Goal: Navigation & Orientation: Understand site structure

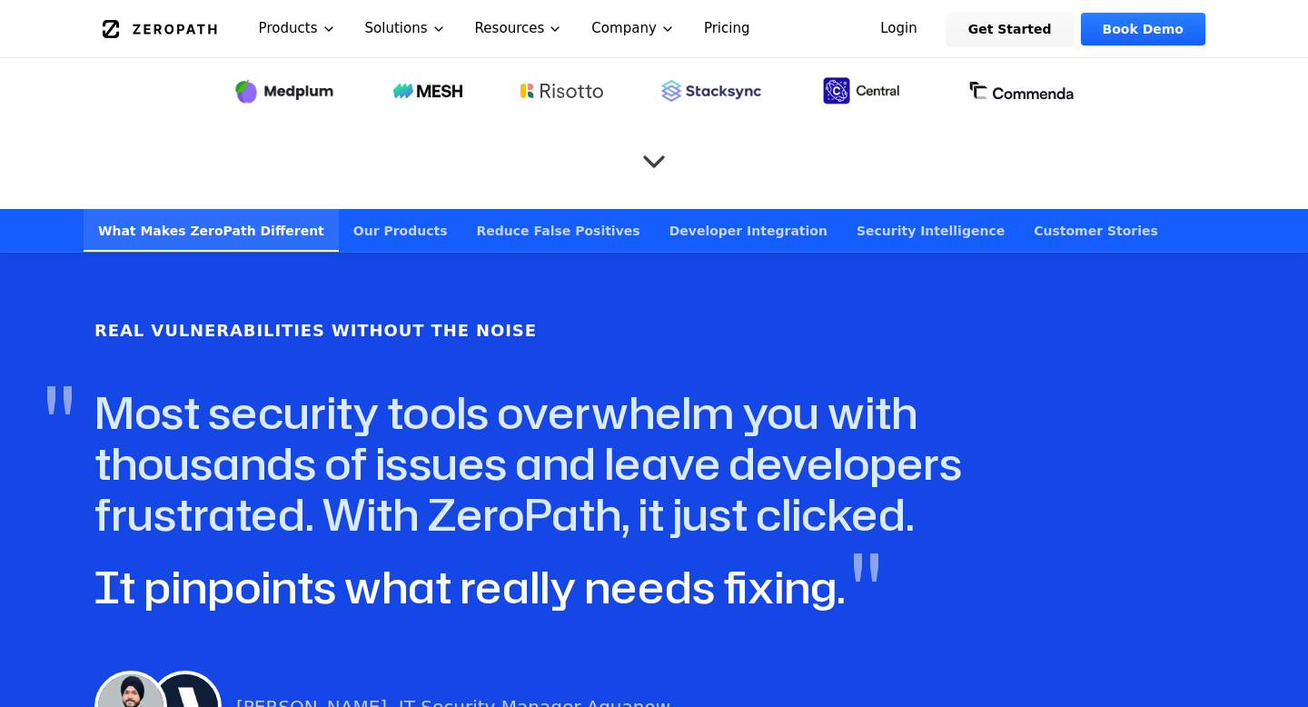
click at [384, 209] on link "Our Products" at bounding box center [401, 230] width 124 height 43
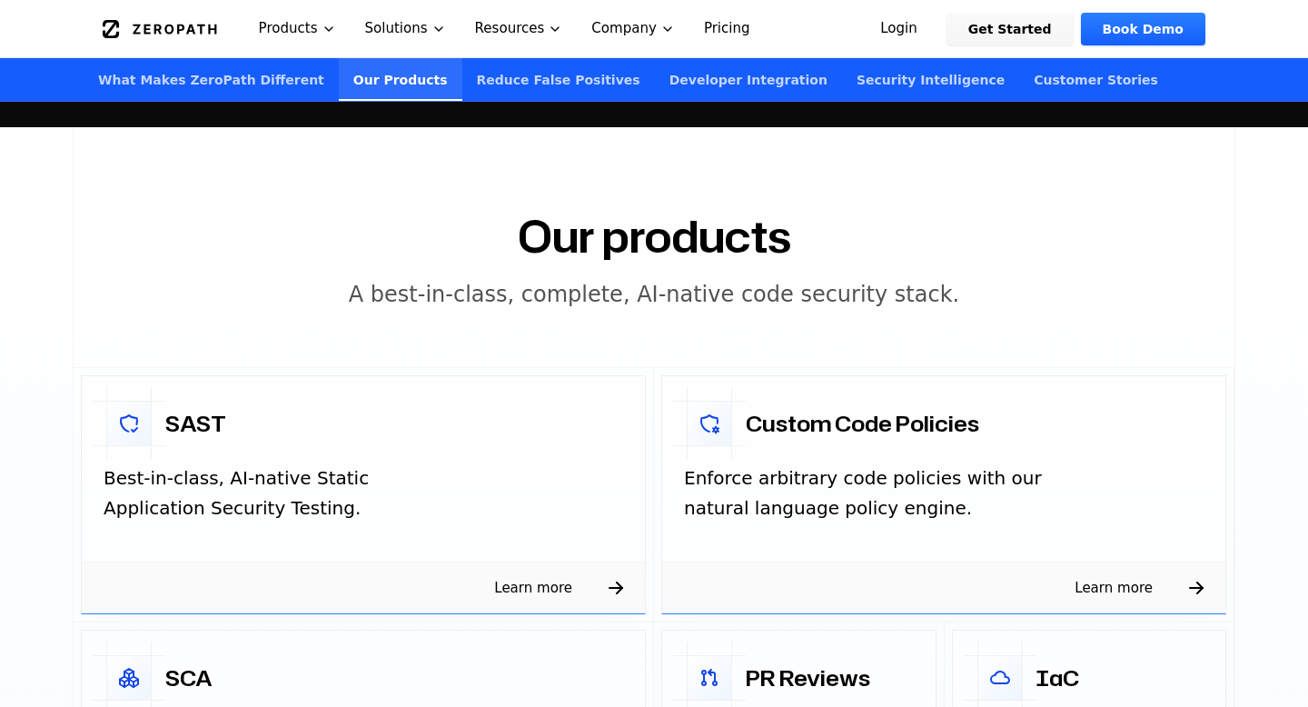
click at [538, 73] on link "Reduce False Positives" at bounding box center [558, 79] width 193 height 43
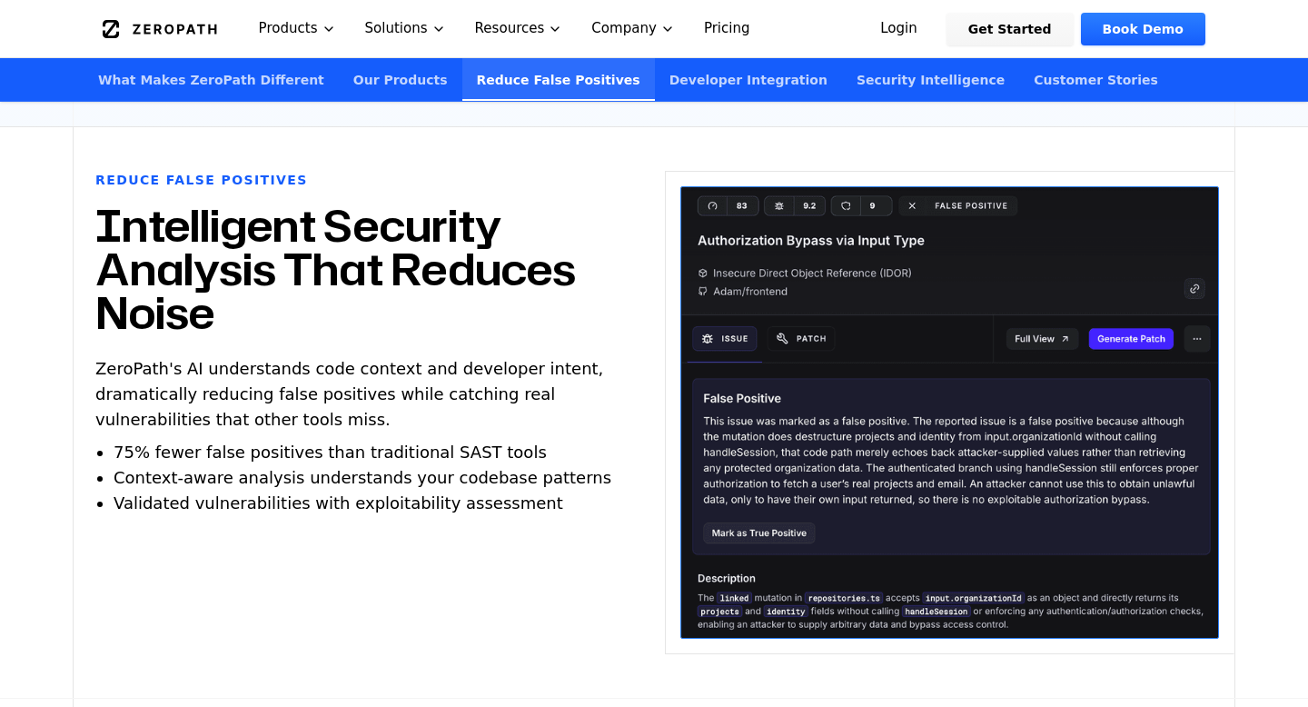
click at [704, 74] on link "Developer Integration" at bounding box center [748, 79] width 187 height 43
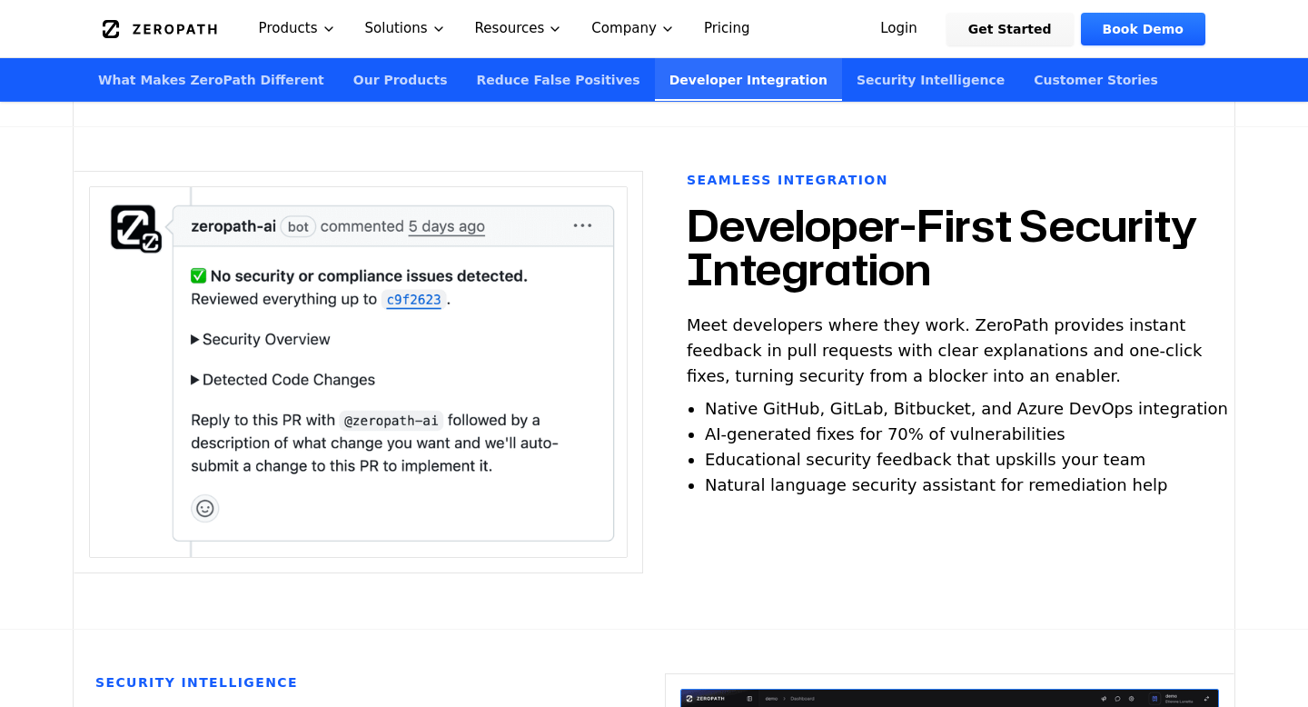
click at [847, 76] on link "Security Intelligence" at bounding box center [930, 79] width 177 height 43
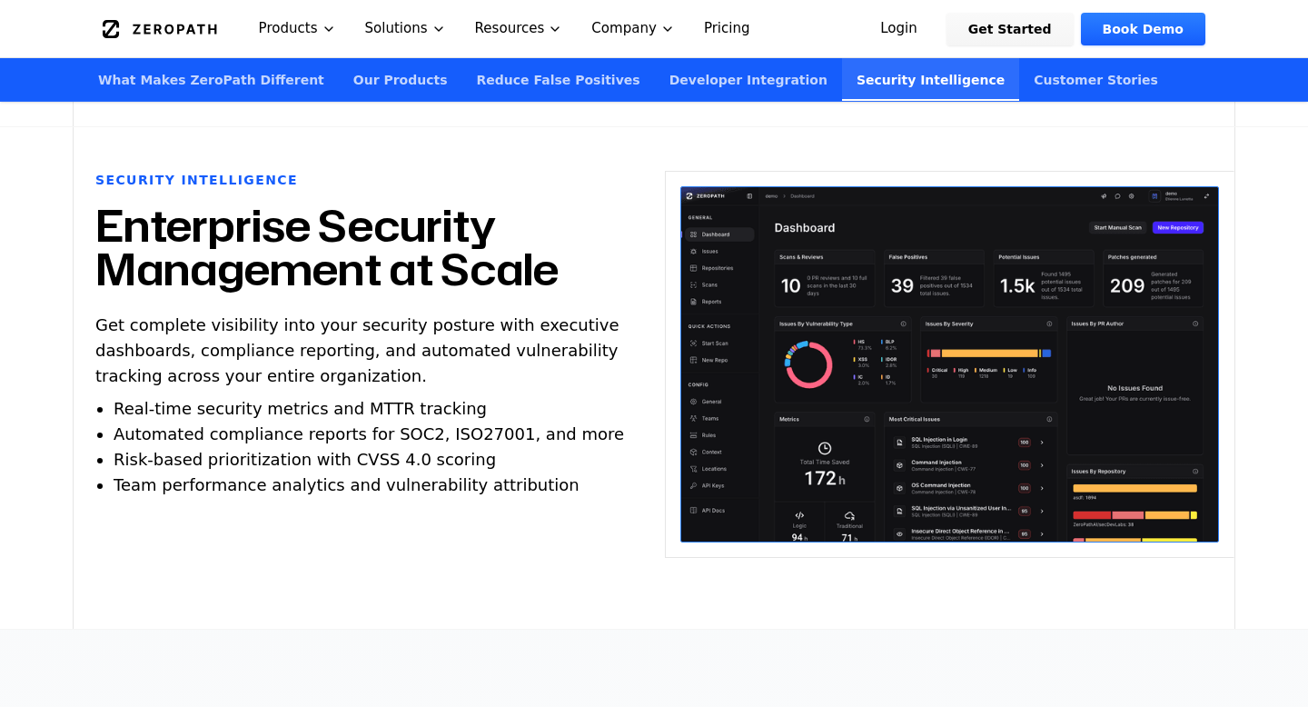
click at [1027, 80] on link "Customer Stories" at bounding box center [1096, 79] width 154 height 43
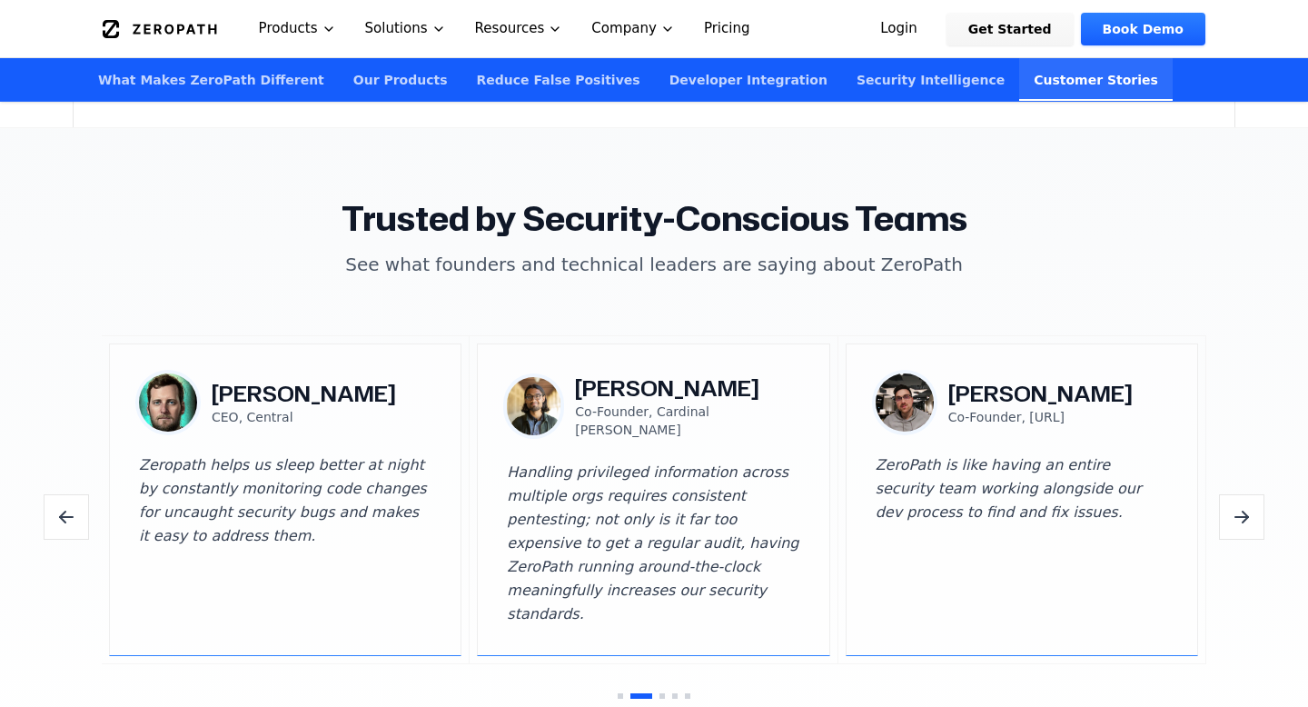
scroll to position [5267, 0]
click at [163, 70] on link "What Makes ZeroPath Different" at bounding box center [211, 79] width 255 height 43
